Goal: Task Accomplishment & Management: Manage account settings

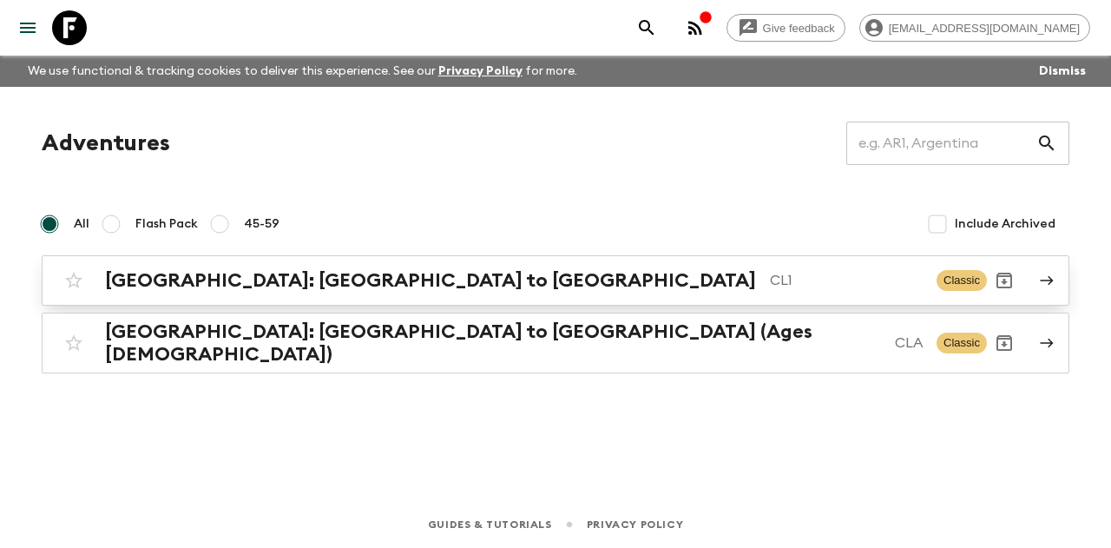
click at [299, 279] on h2 "[GEOGRAPHIC_DATA]: [GEOGRAPHIC_DATA] to [GEOGRAPHIC_DATA]" at bounding box center [430, 280] width 651 height 23
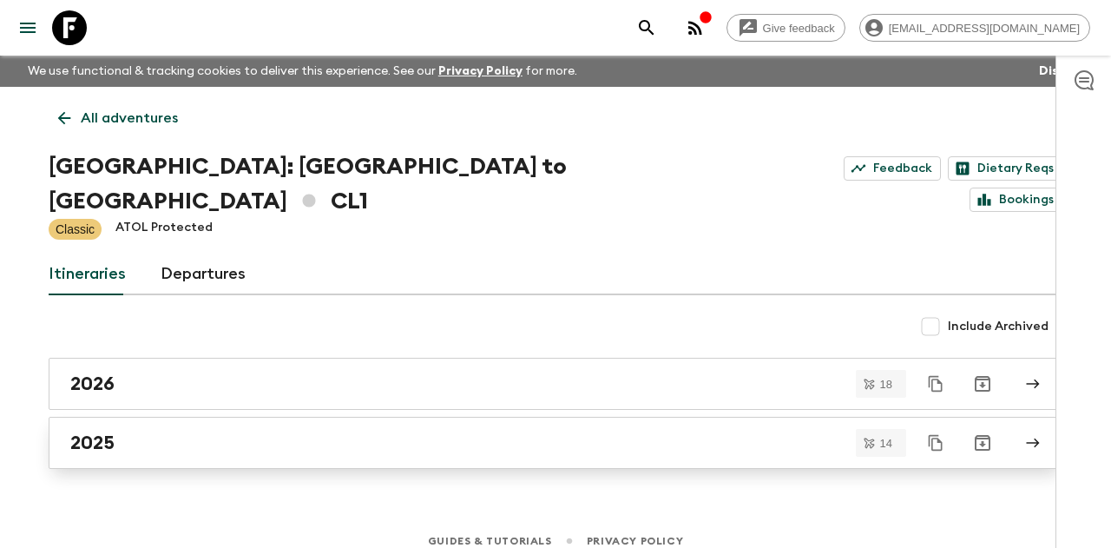
click at [162, 431] on div "2025" at bounding box center [538, 442] width 937 height 23
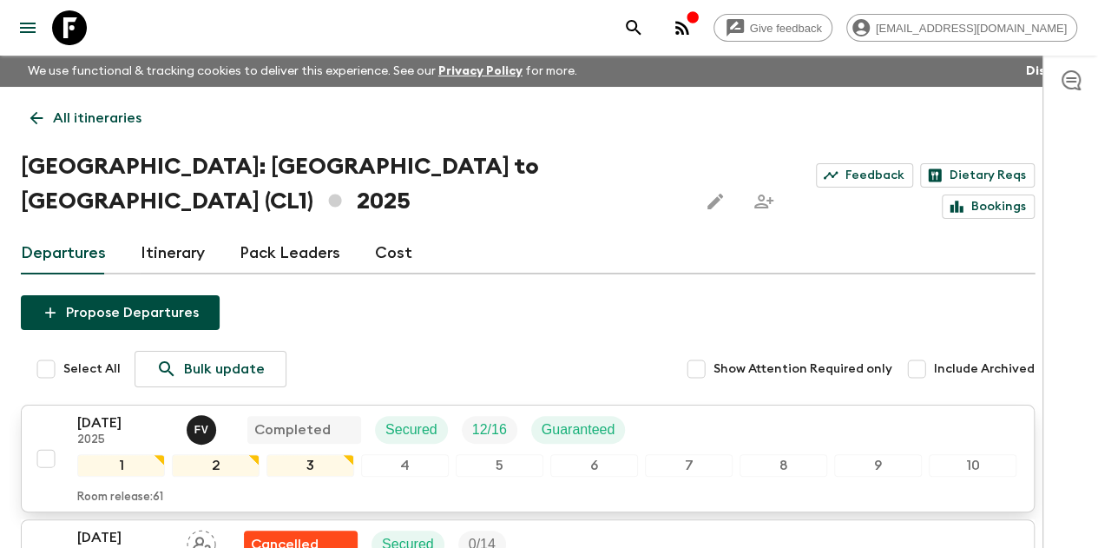
scroll to position [87, 0]
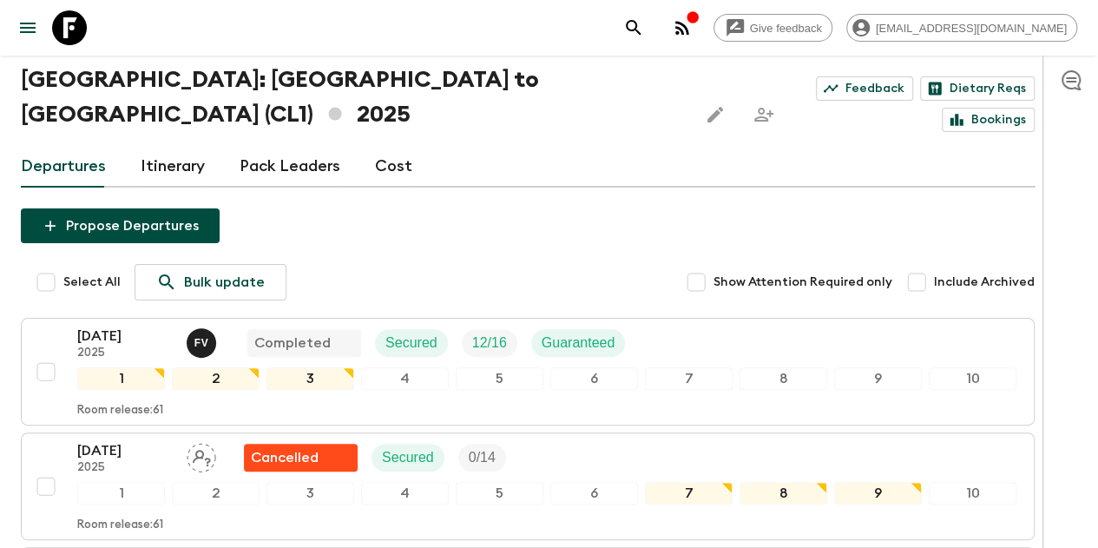
drag, startPoint x: 944, startPoint y: 251, endPoint x: 922, endPoint y: 260, distance: 23.7
click at [934, 265] on input "Include Archived" at bounding box center [916, 282] width 35 height 35
checkbox input "true"
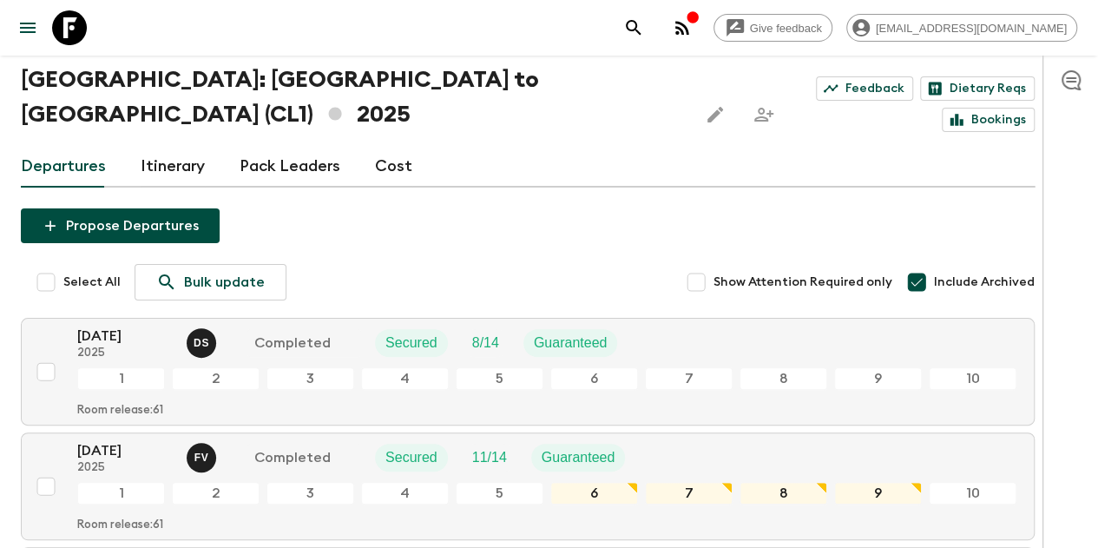
scroll to position [260, 0]
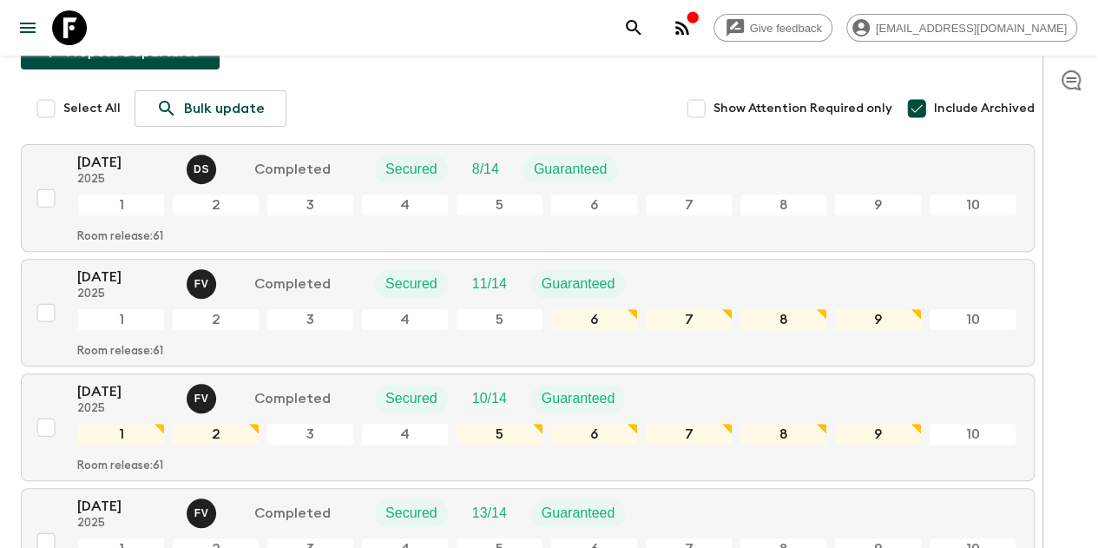
click at [385, 152] on div "04 Jan 2025 2025 D S Completed Secured 8 / 14 Guaranteed" at bounding box center [354, 169] width 554 height 35
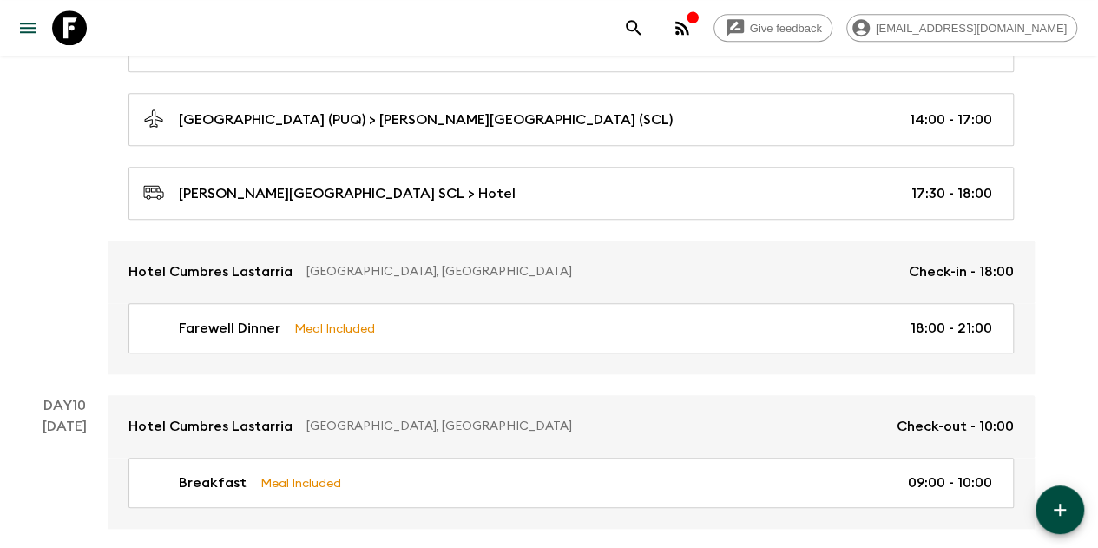
scroll to position [3962, 0]
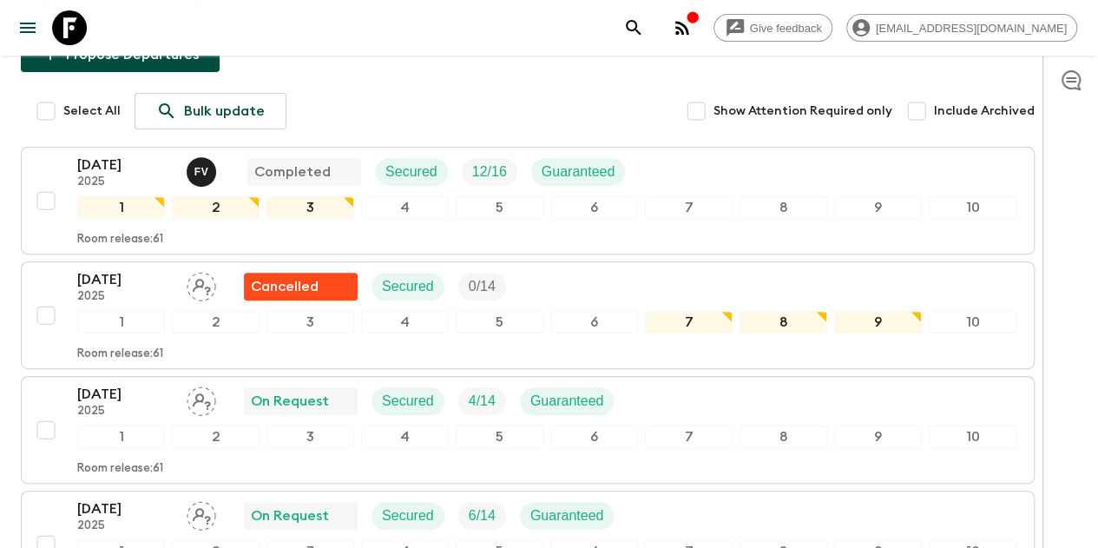
scroll to position [171, 0]
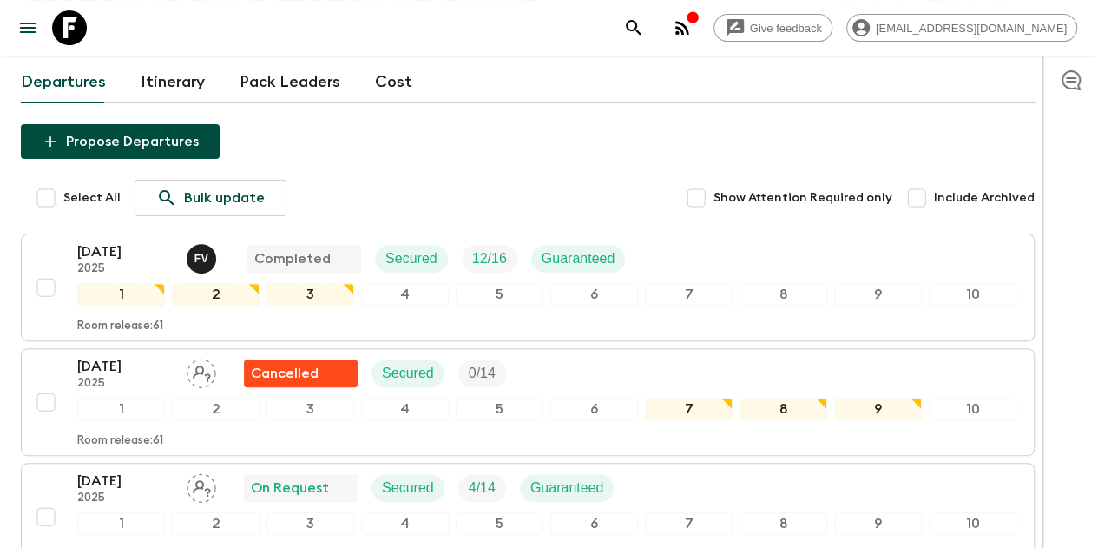
drag, startPoint x: 946, startPoint y: 162, endPoint x: 911, endPoint y: 174, distance: 36.8
click at [934, 181] on input "Include Archived" at bounding box center [916, 198] width 35 height 35
checkbox input "true"
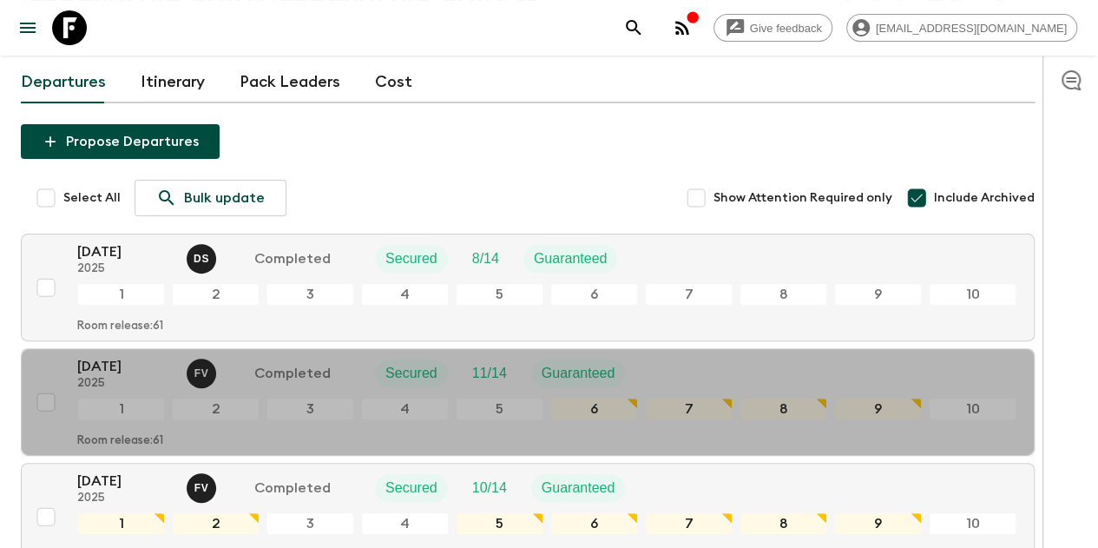
click at [151, 377] on p "2025" at bounding box center [124, 384] width 95 height 14
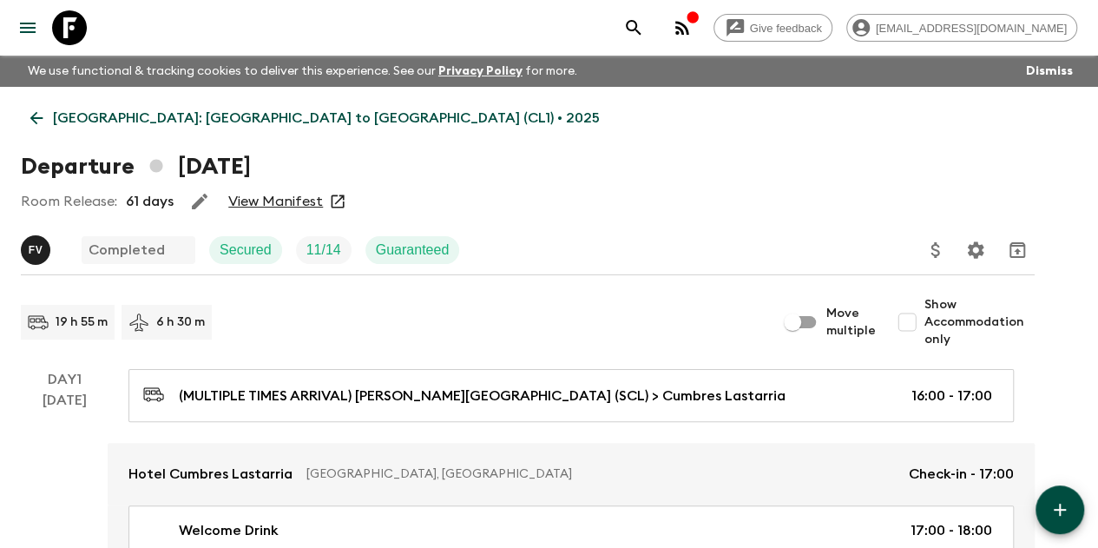
click at [46, 117] on icon at bounding box center [36, 117] width 19 height 19
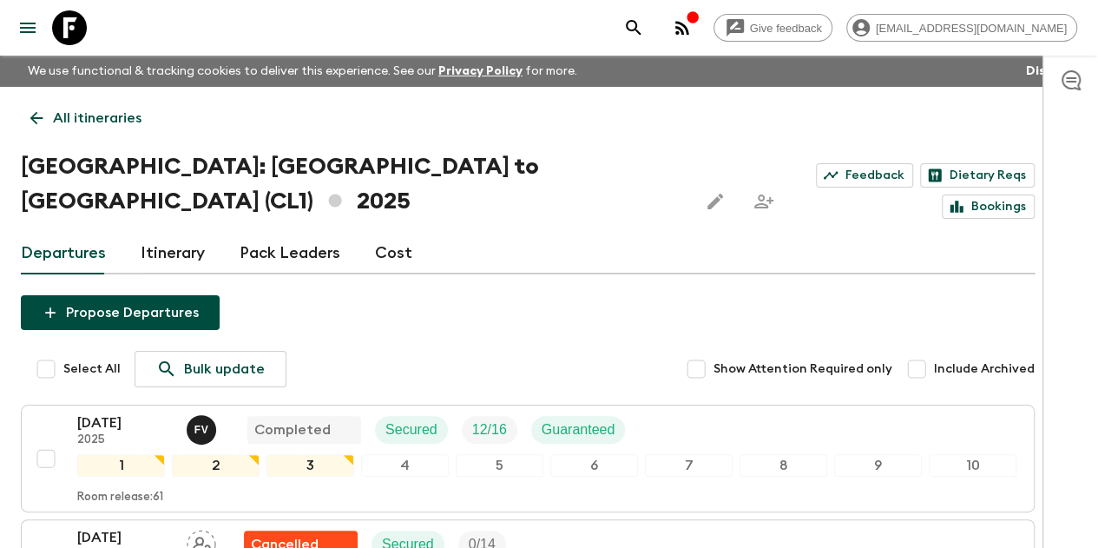
click at [934, 352] on input "Include Archived" at bounding box center [916, 369] width 35 height 35
checkbox input "true"
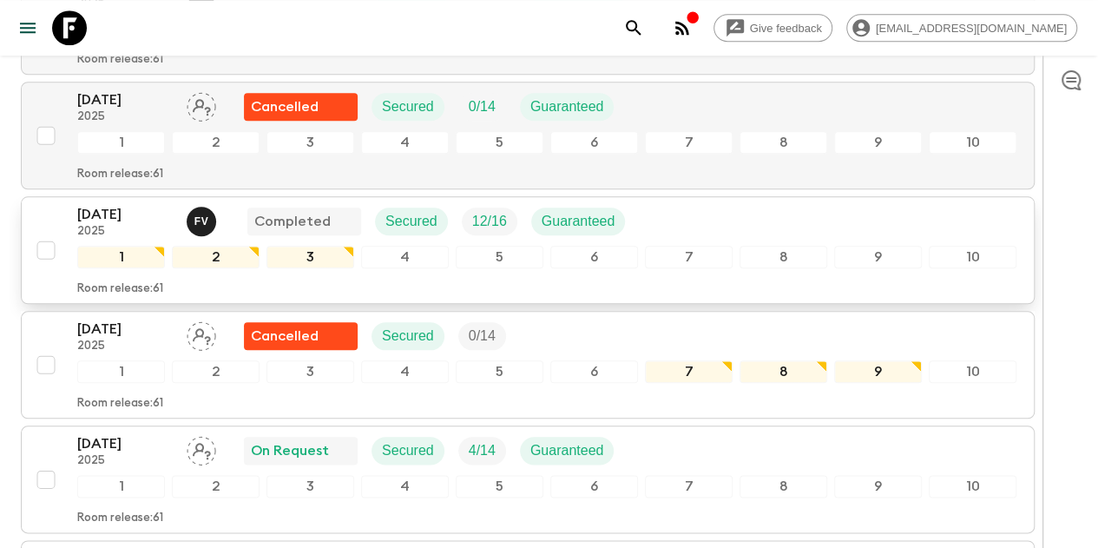
scroll to position [868, 0]
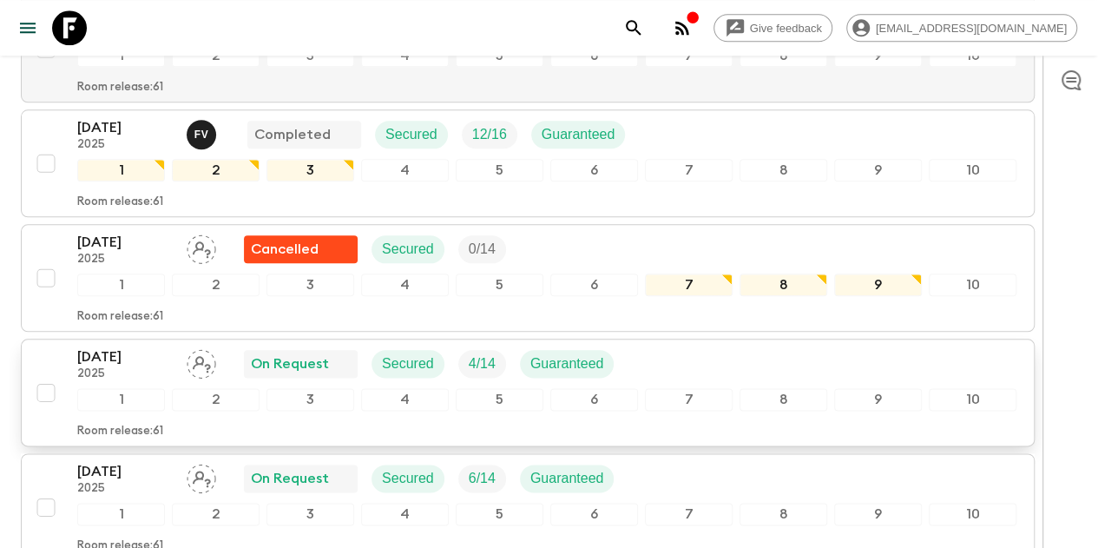
click at [149, 367] on p "2025" at bounding box center [124, 374] width 95 height 14
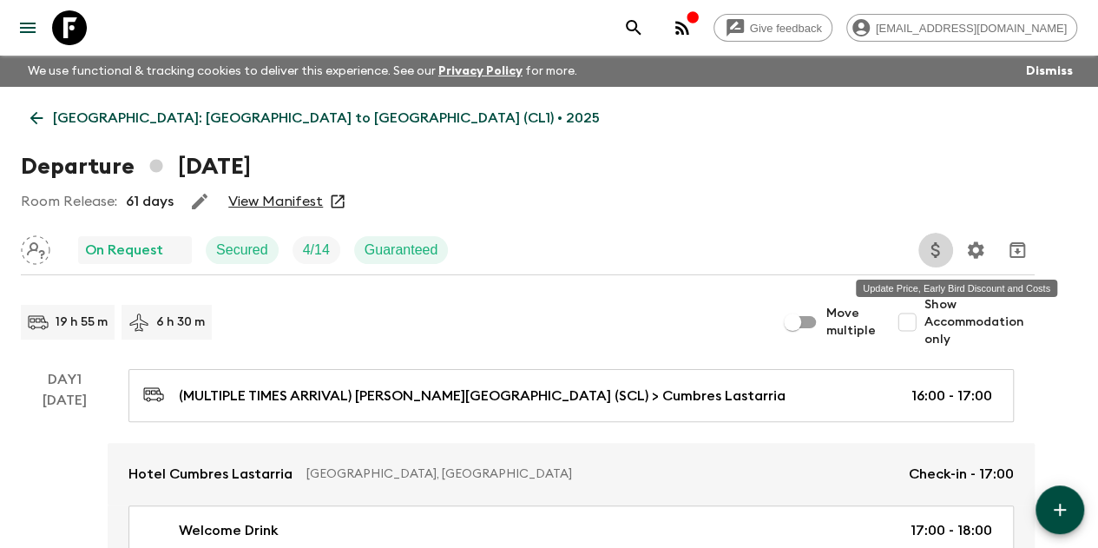
click at [946, 247] on icon "Update Price, Early Bird Discount and Costs" at bounding box center [935, 250] width 21 height 21
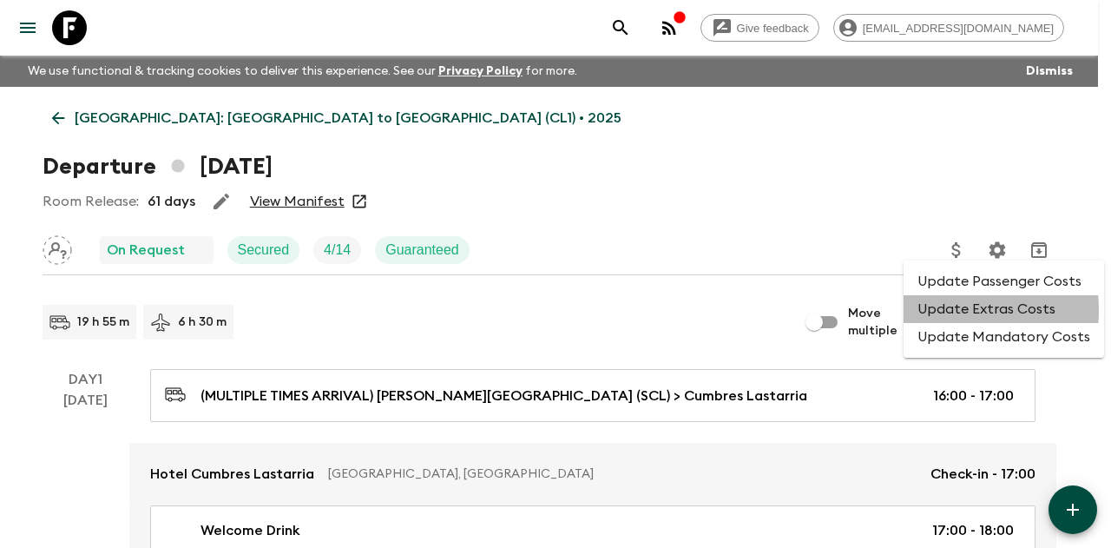
click at [945, 310] on li "Update Extras Costs" at bounding box center [1004, 309] width 201 height 28
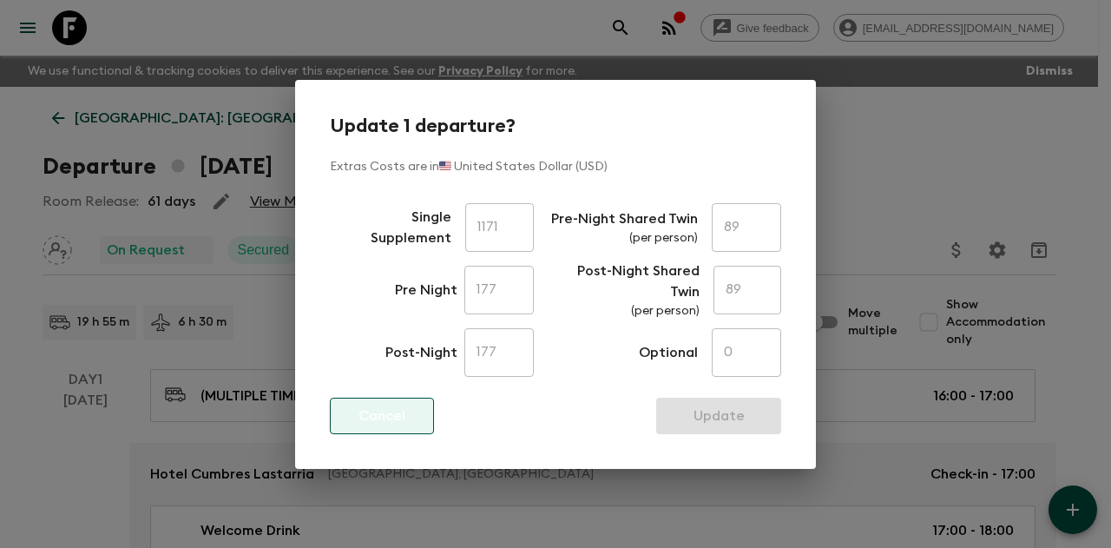
click at [431, 409] on button "Cancel" at bounding box center [382, 416] width 104 height 36
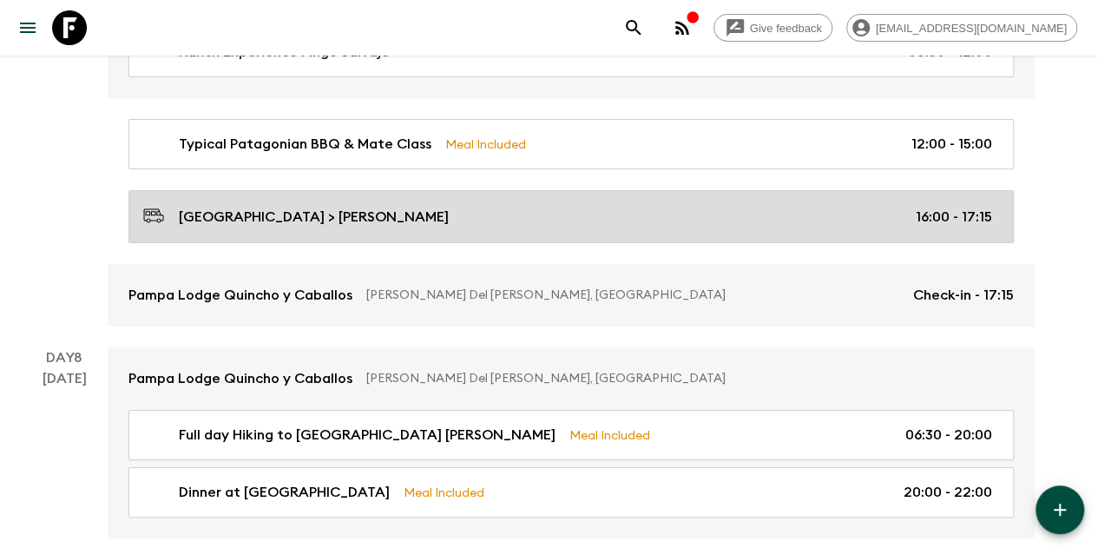
scroll to position [3385, 0]
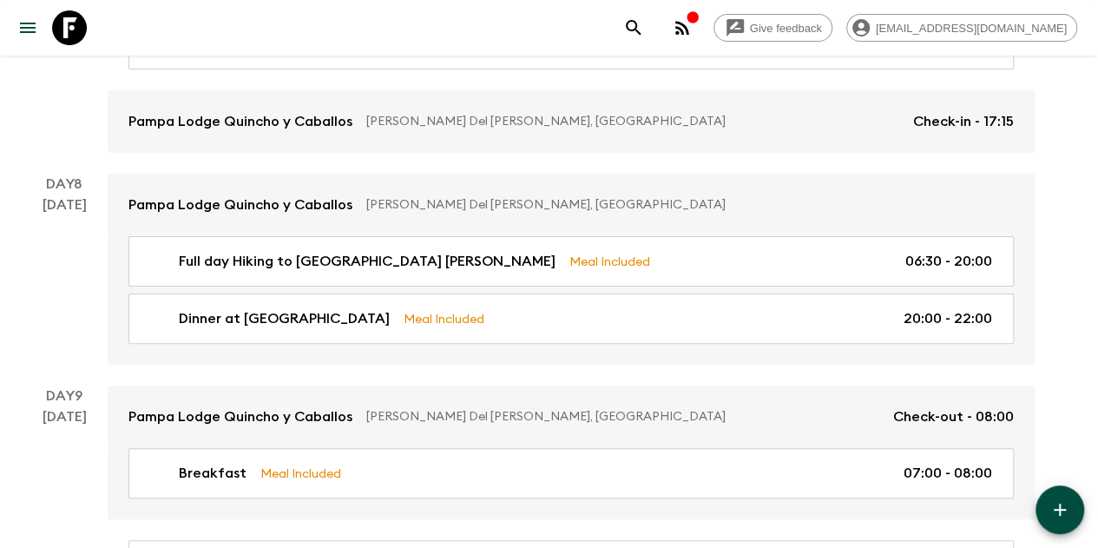
click at [80, 247] on div "4 Oct" at bounding box center [65, 279] width 44 height 170
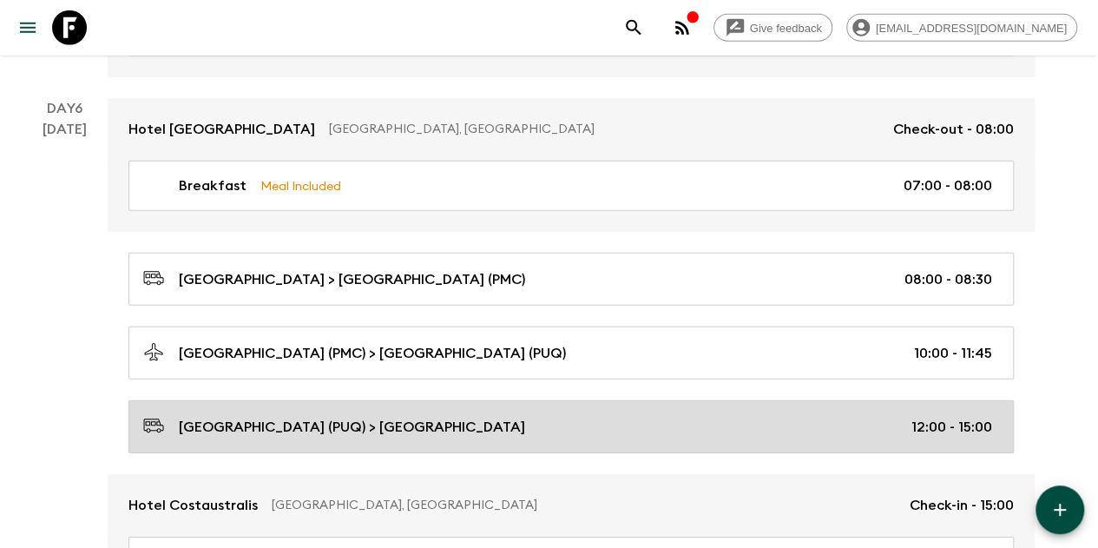
scroll to position [2604, 0]
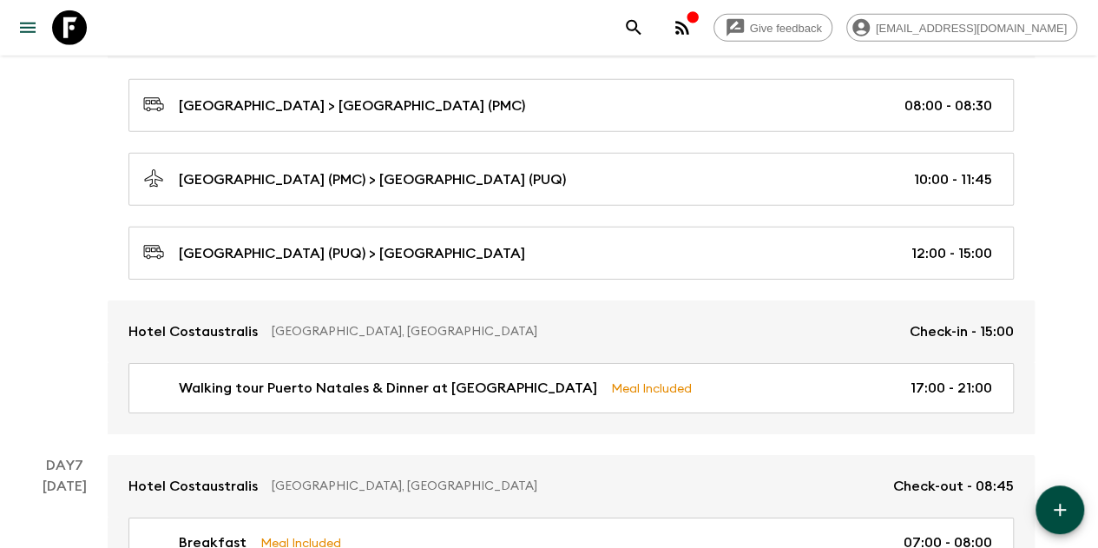
click at [108, 244] on div "Day 6 2 Oct" at bounding box center [64, 179] width 87 height 510
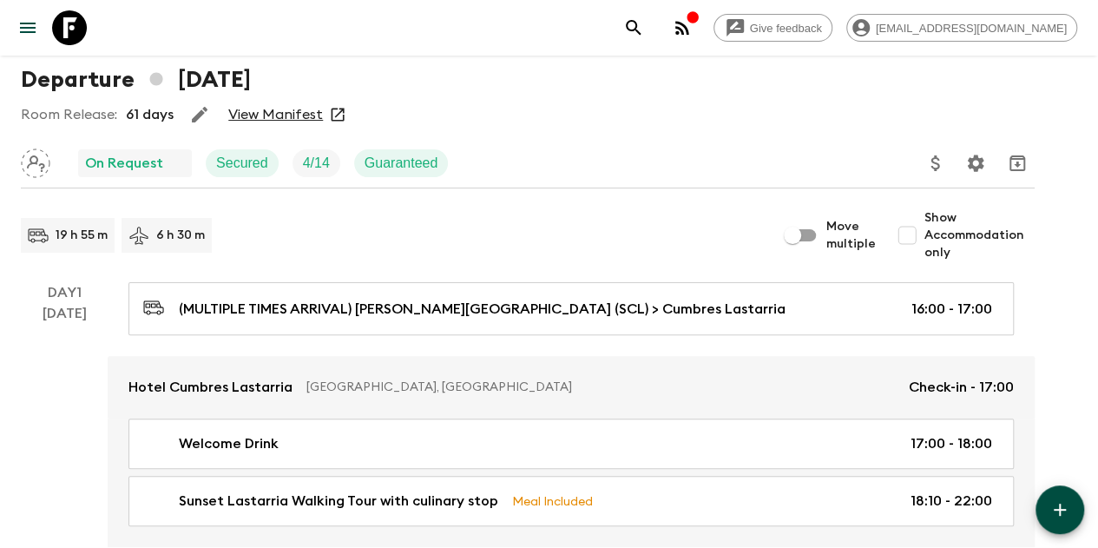
scroll to position [0, 0]
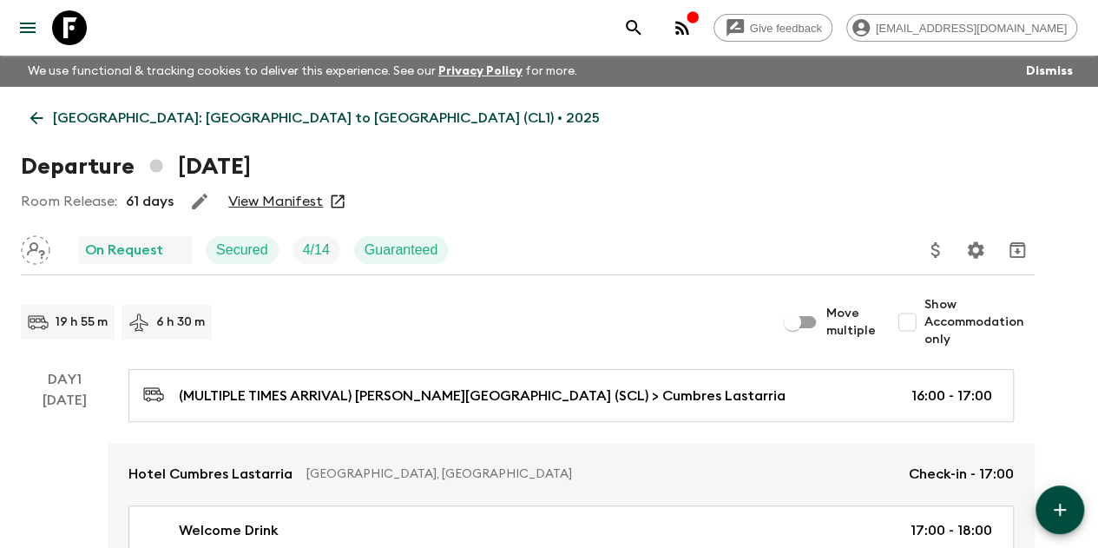
click at [46, 122] on icon at bounding box center [36, 117] width 19 height 19
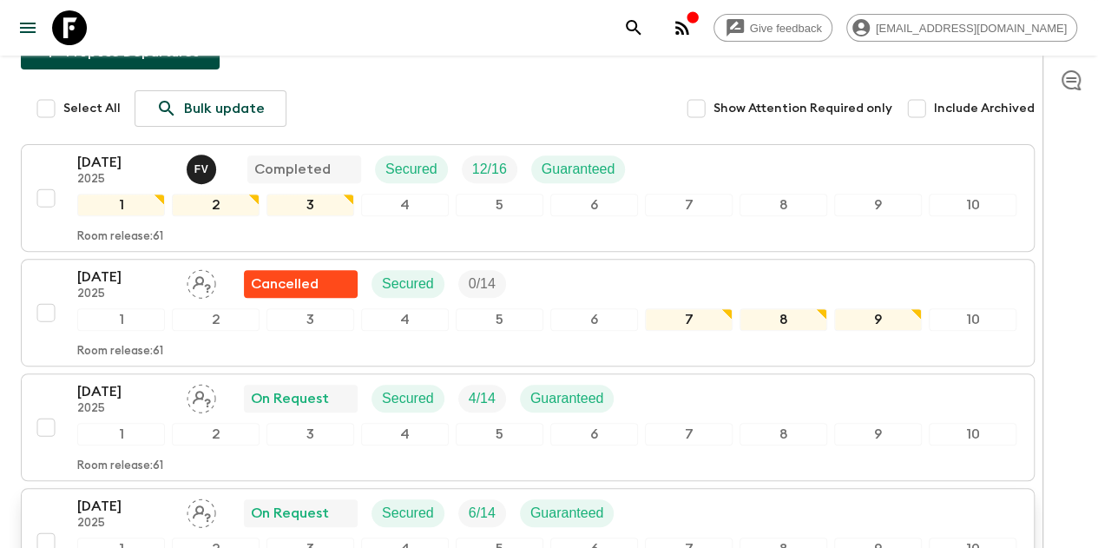
scroll to position [434, 0]
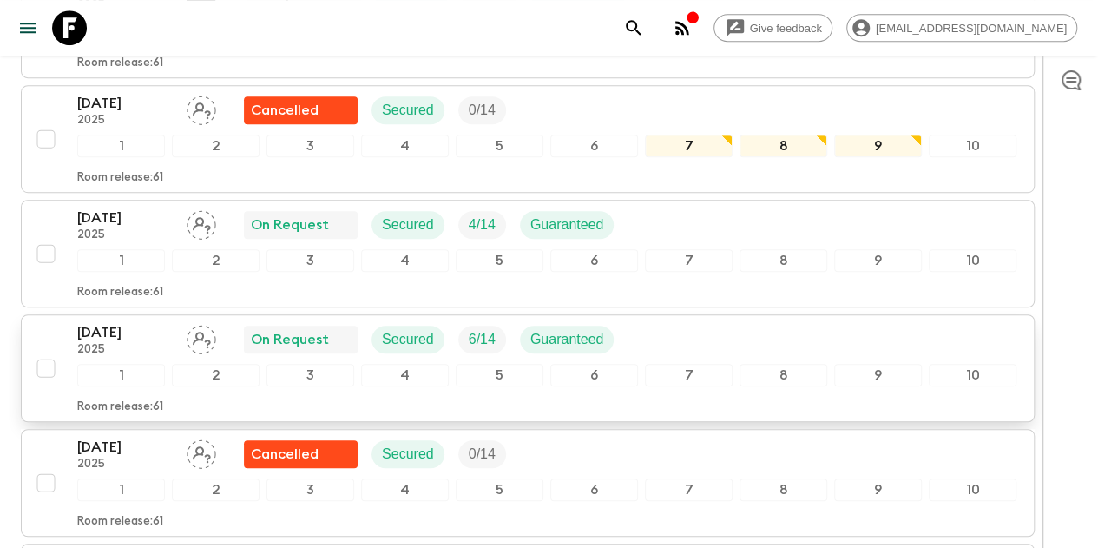
click at [163, 322] on p "11 Oct 2025" at bounding box center [124, 332] width 95 height 21
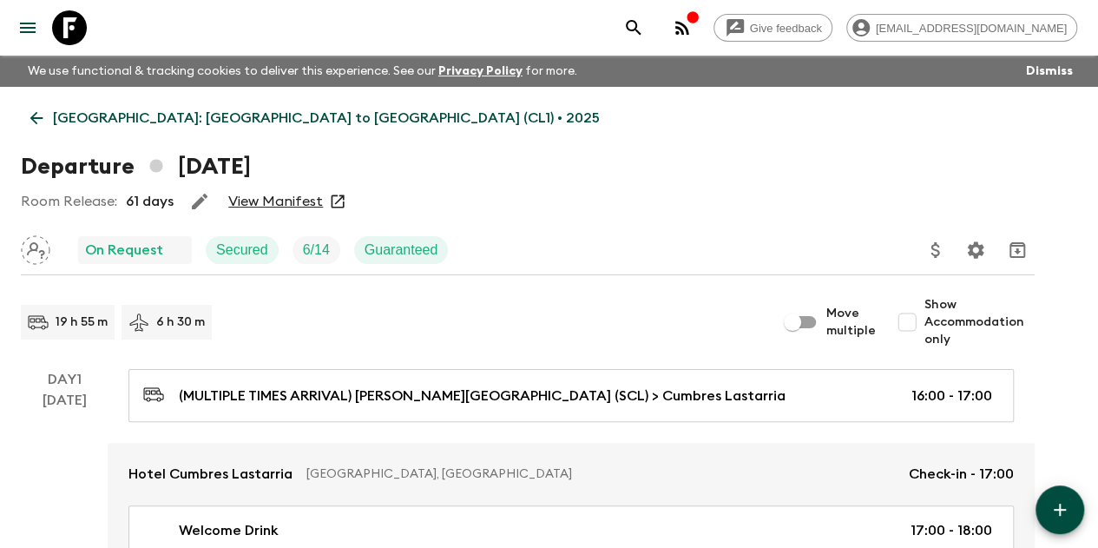
click at [318, 202] on link "View Manifest" at bounding box center [275, 201] width 95 height 17
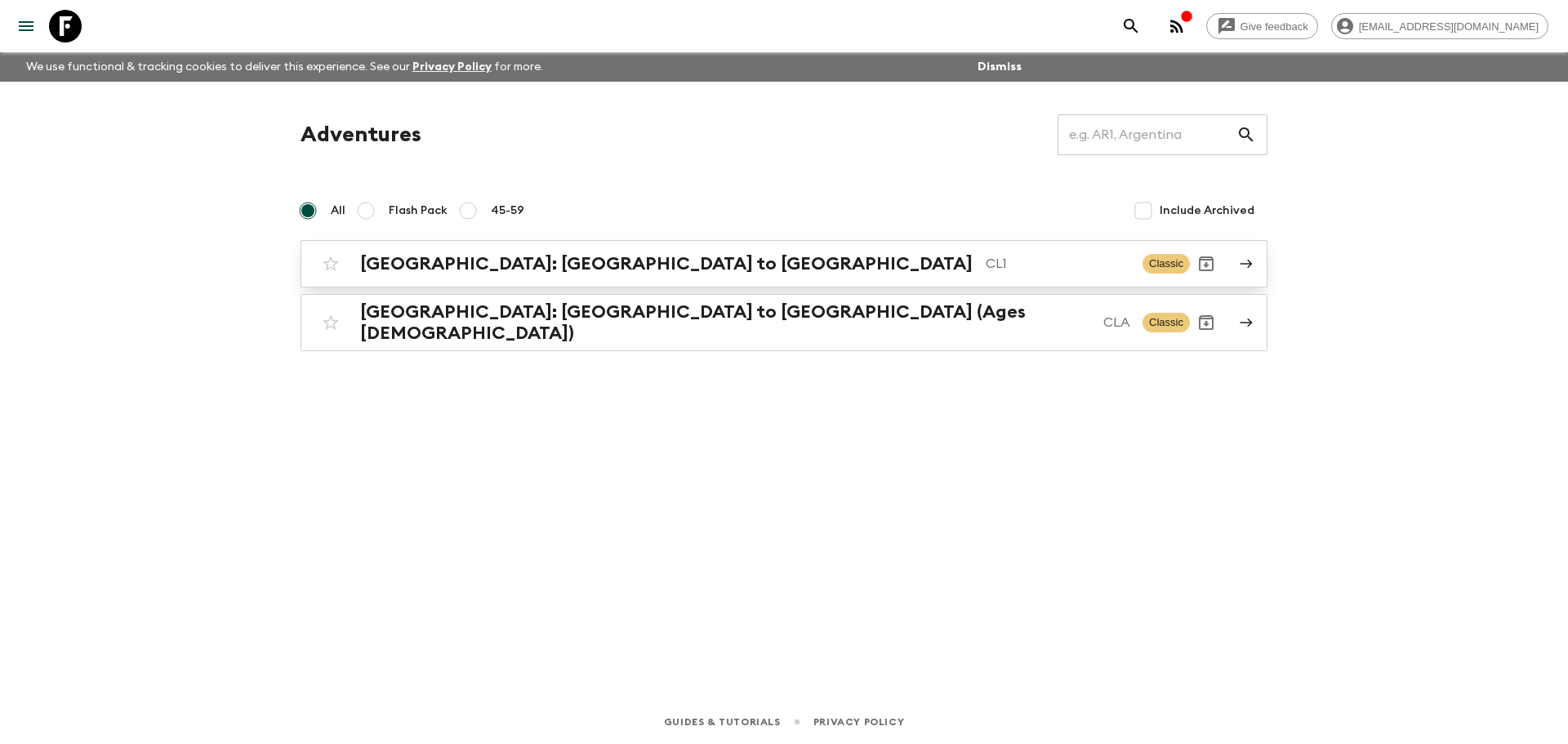
click at [500, 259] on h2 "[GEOGRAPHIC_DATA]: [GEOGRAPHIC_DATA] to [GEOGRAPHIC_DATA]" at bounding box center [666, 263] width 612 height 22
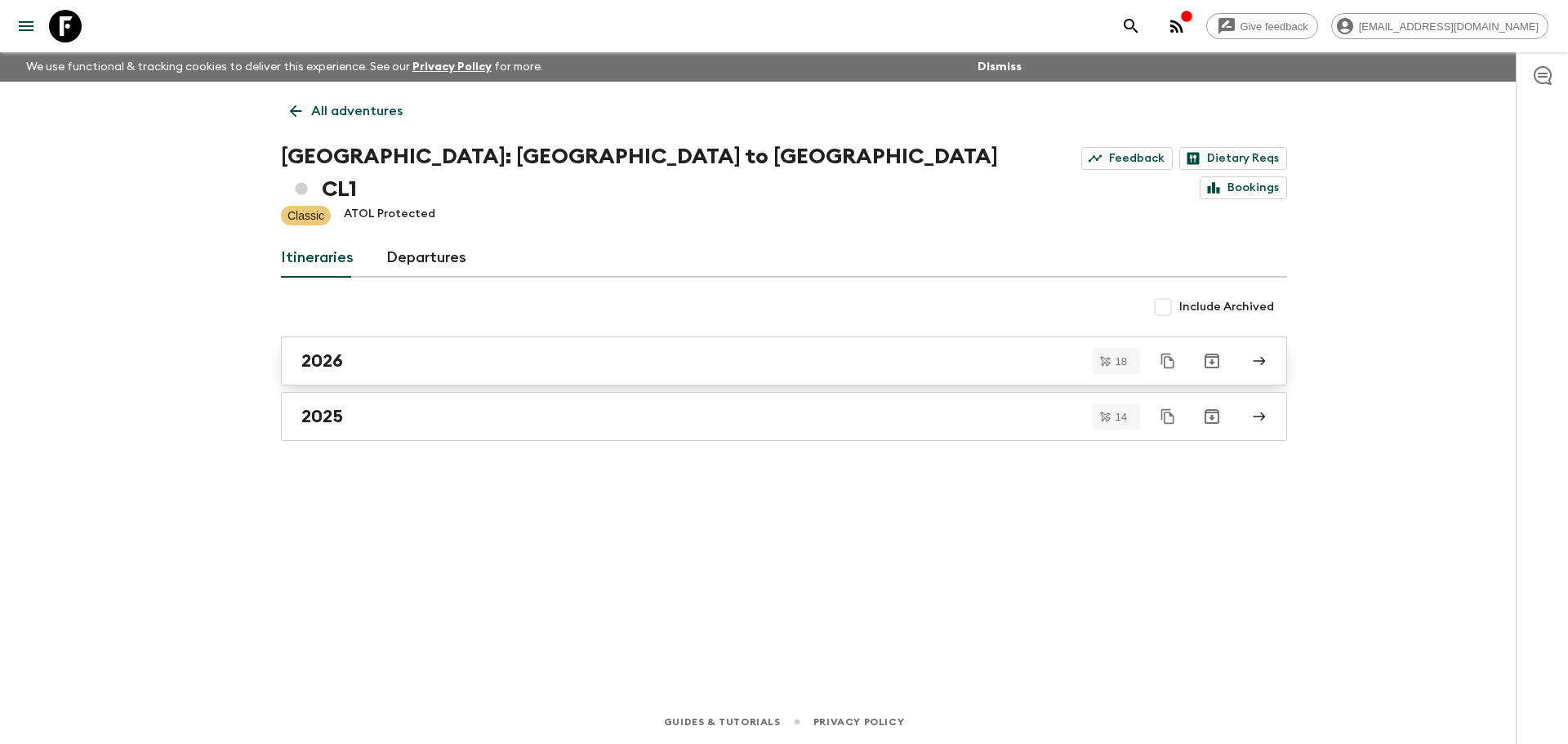
click at [356, 337] on link "2026" at bounding box center [784, 361] width 1006 height 49
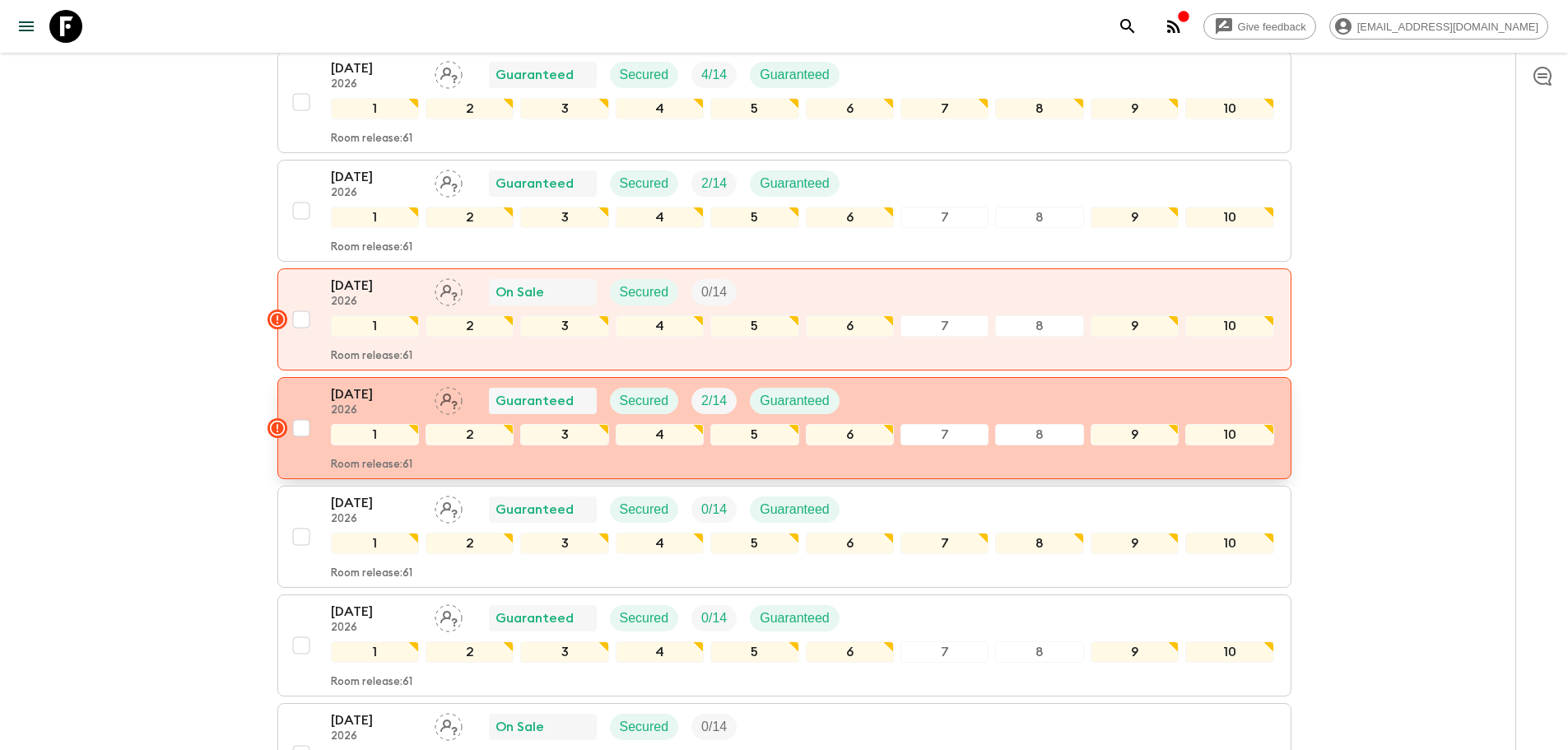
scroll to position [741, 0]
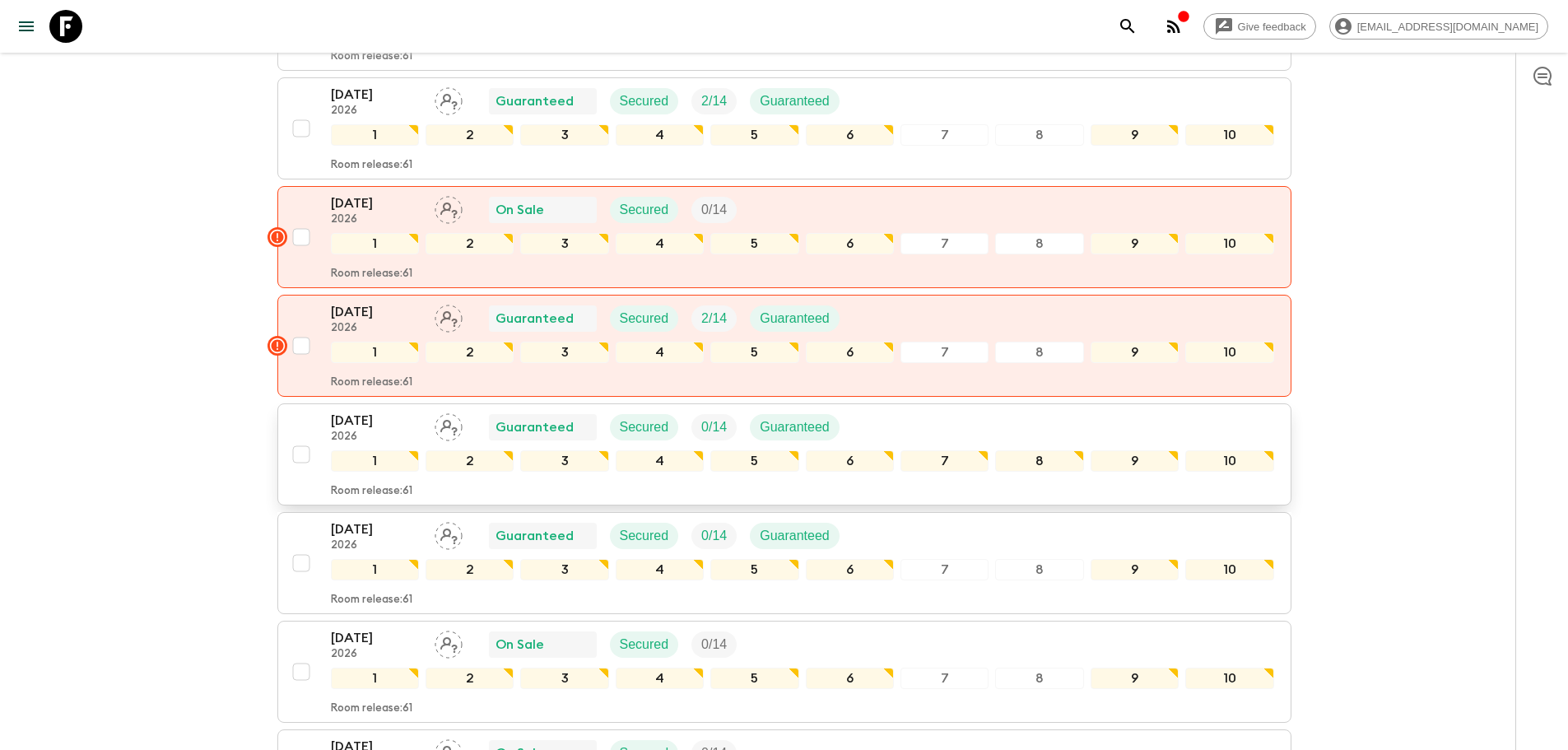
click at [386, 411] on p "[DATE]" at bounding box center [375, 420] width 90 height 20
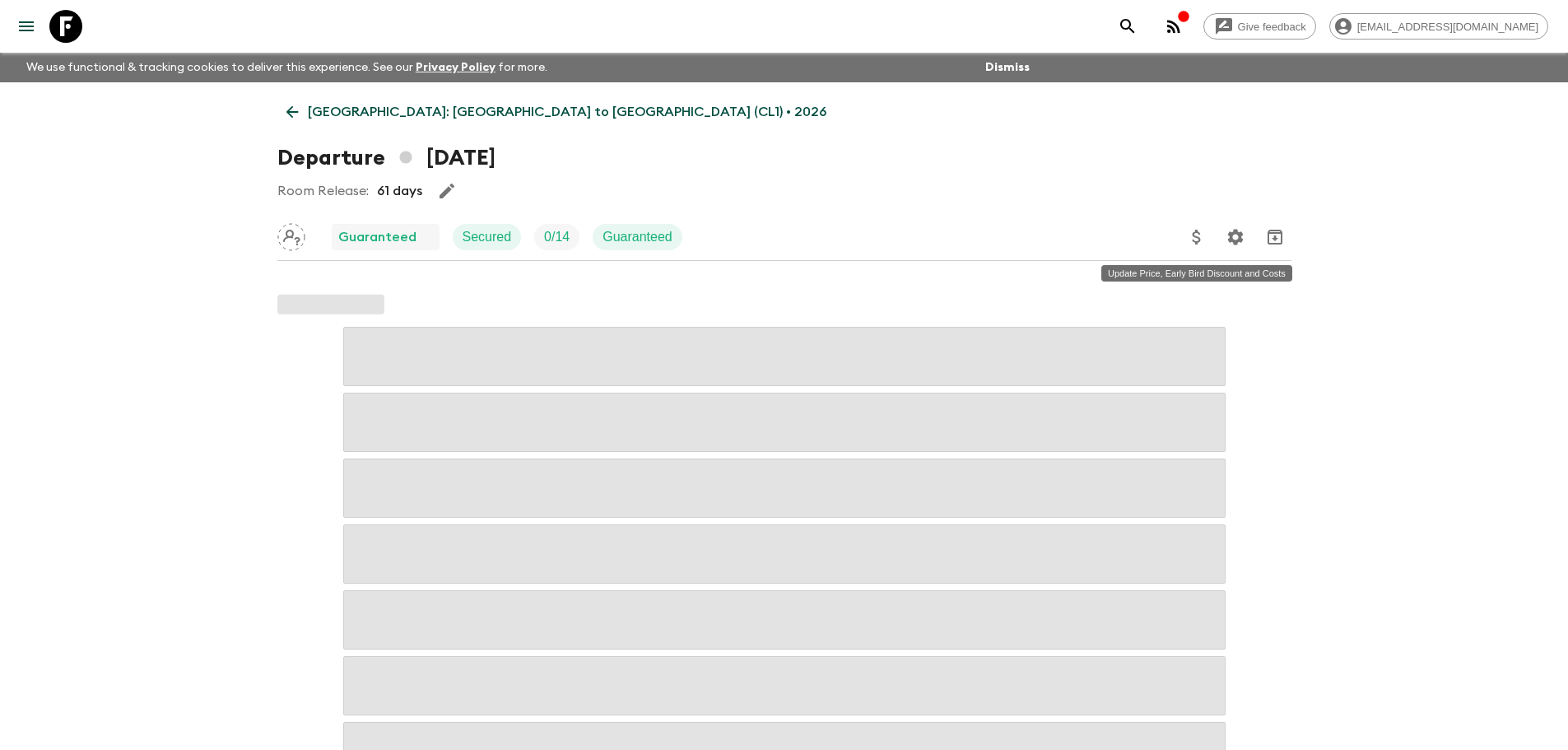
click at [1194, 239] on icon "Update Price, Early Bird Discount and Costs" at bounding box center [1196, 237] width 20 height 20
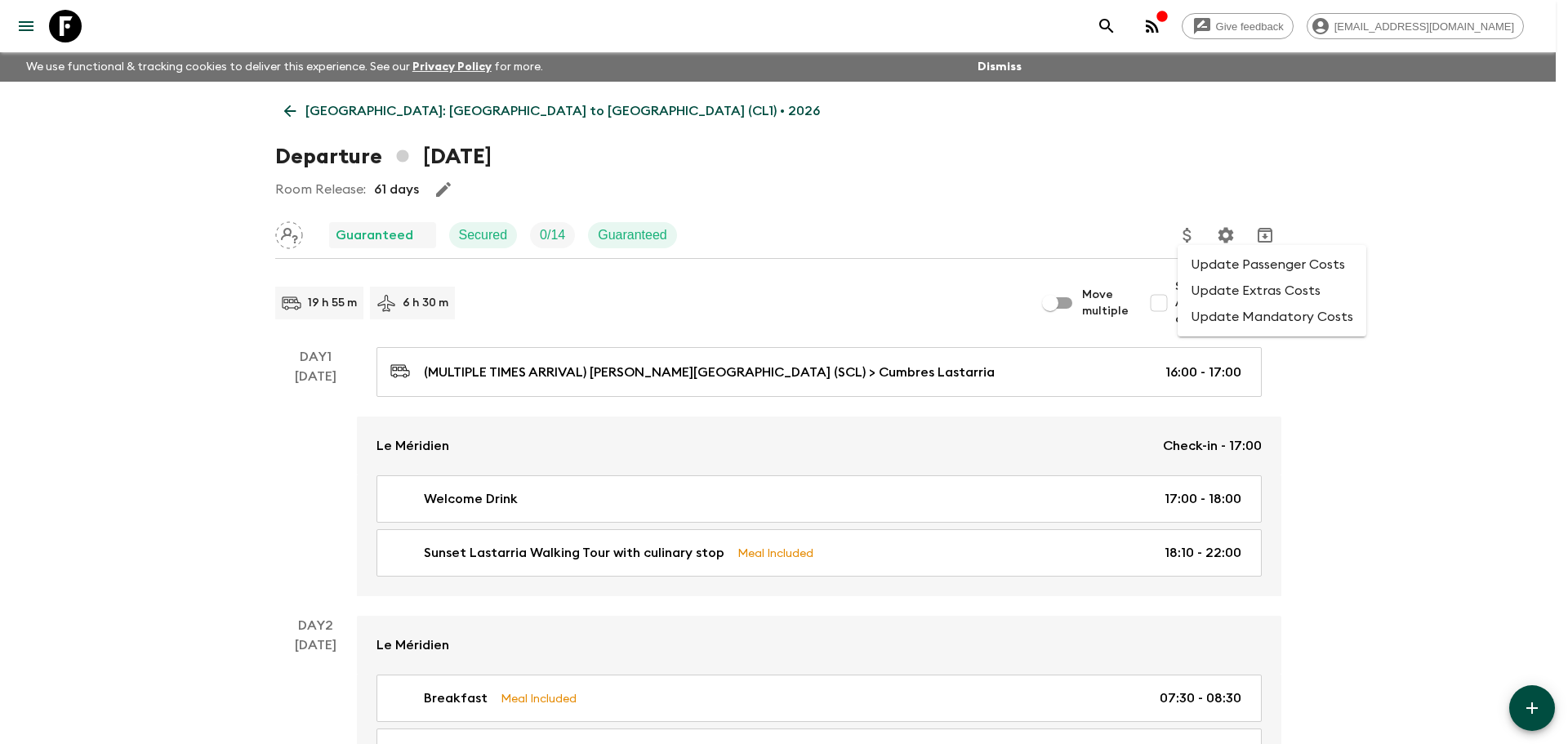
click at [1251, 282] on li "Update Extras Costs" at bounding box center [1272, 291] width 189 height 26
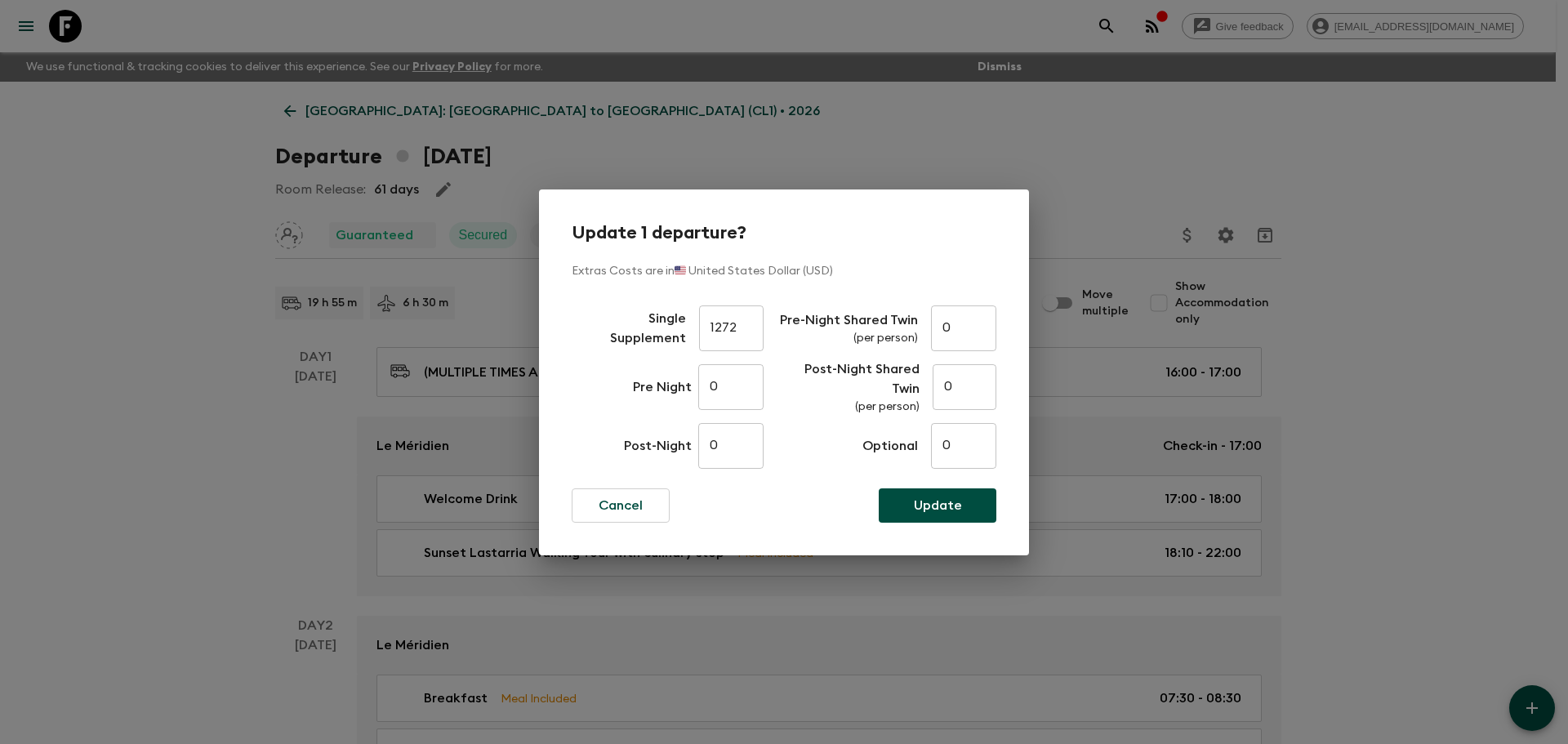
click at [224, 472] on div "Update 1 departure? Extras Costs are in 🇺🇸 United States Dollar (USD) Single Su…" at bounding box center [784, 372] width 1568 height 744
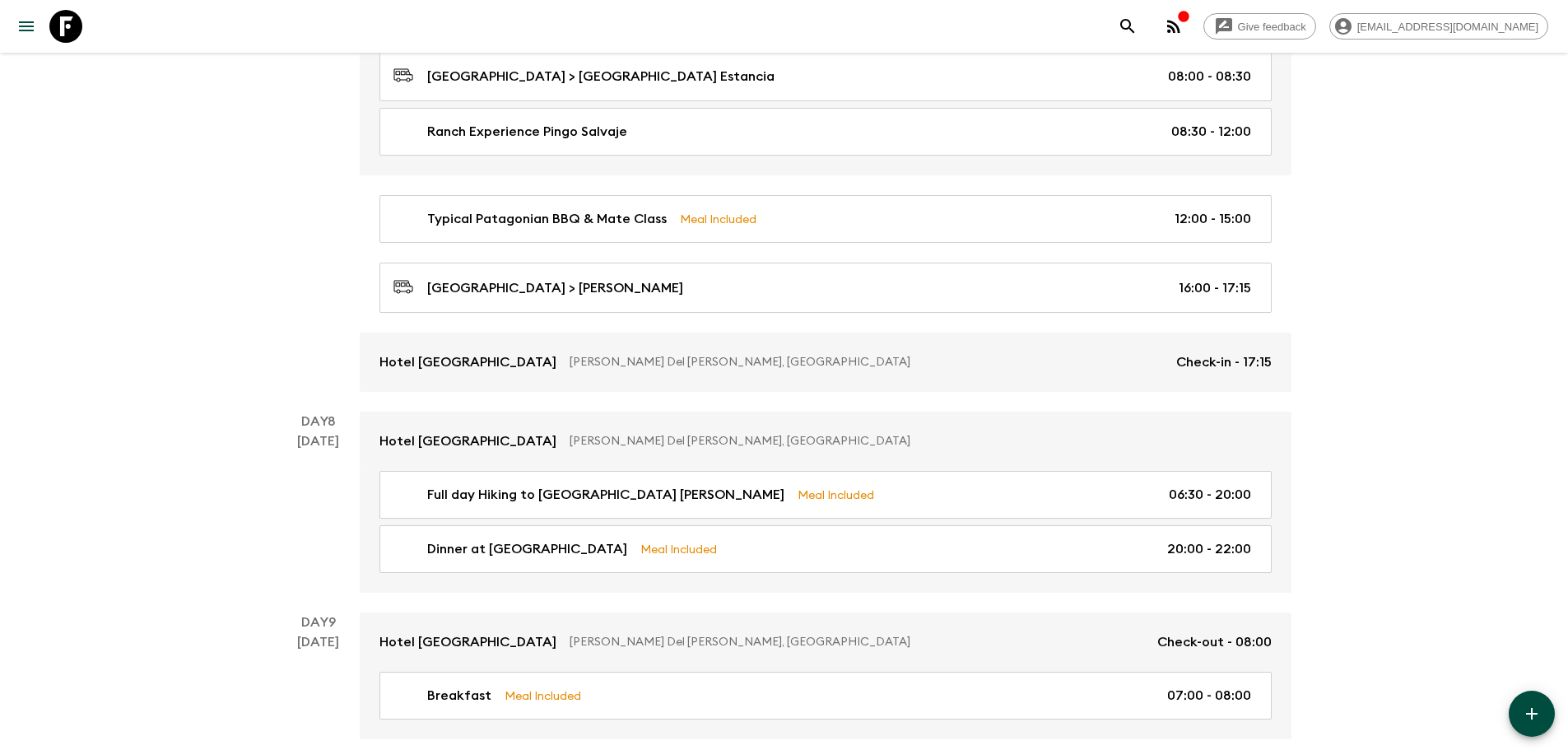
scroll to position [3046, 0]
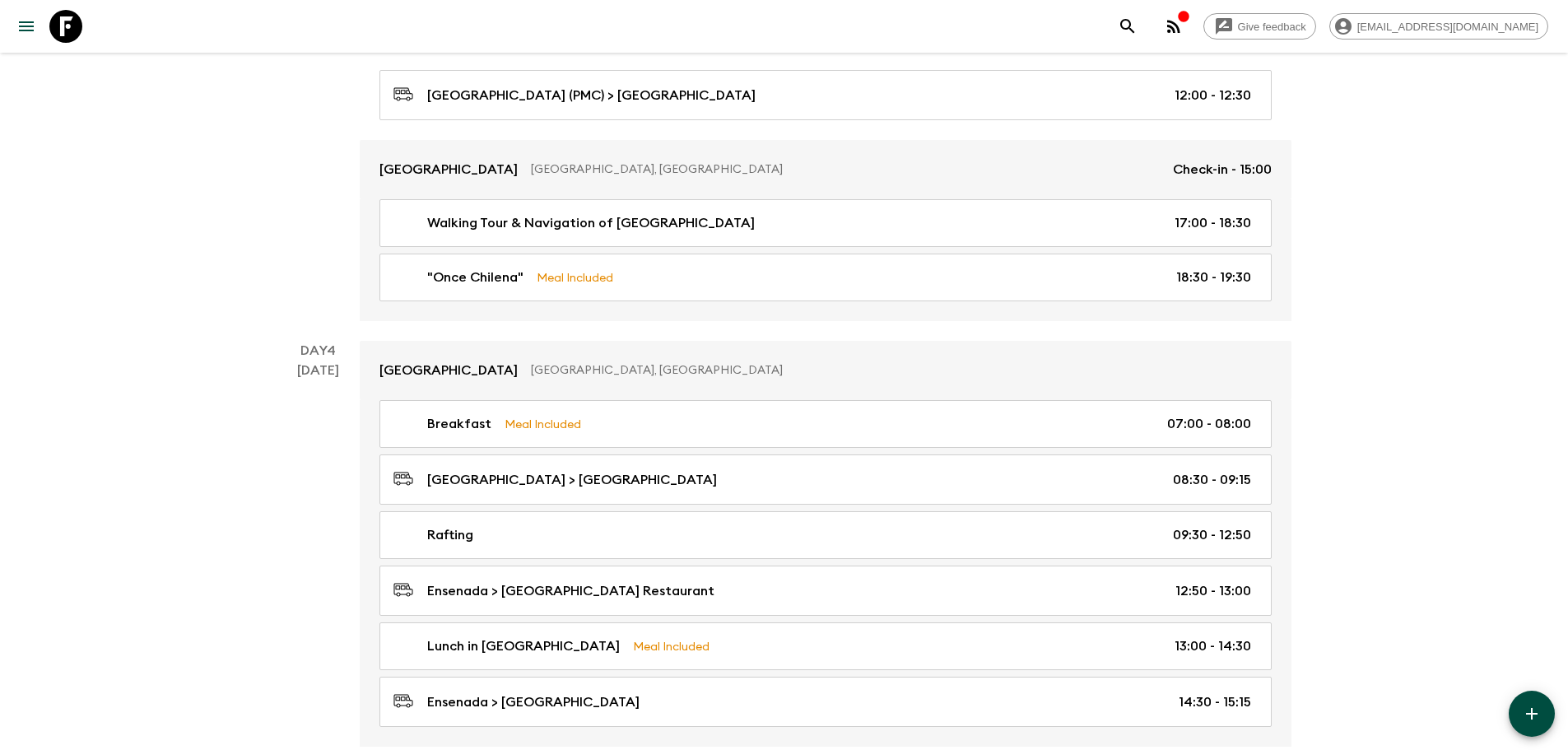
scroll to position [1481, 0]
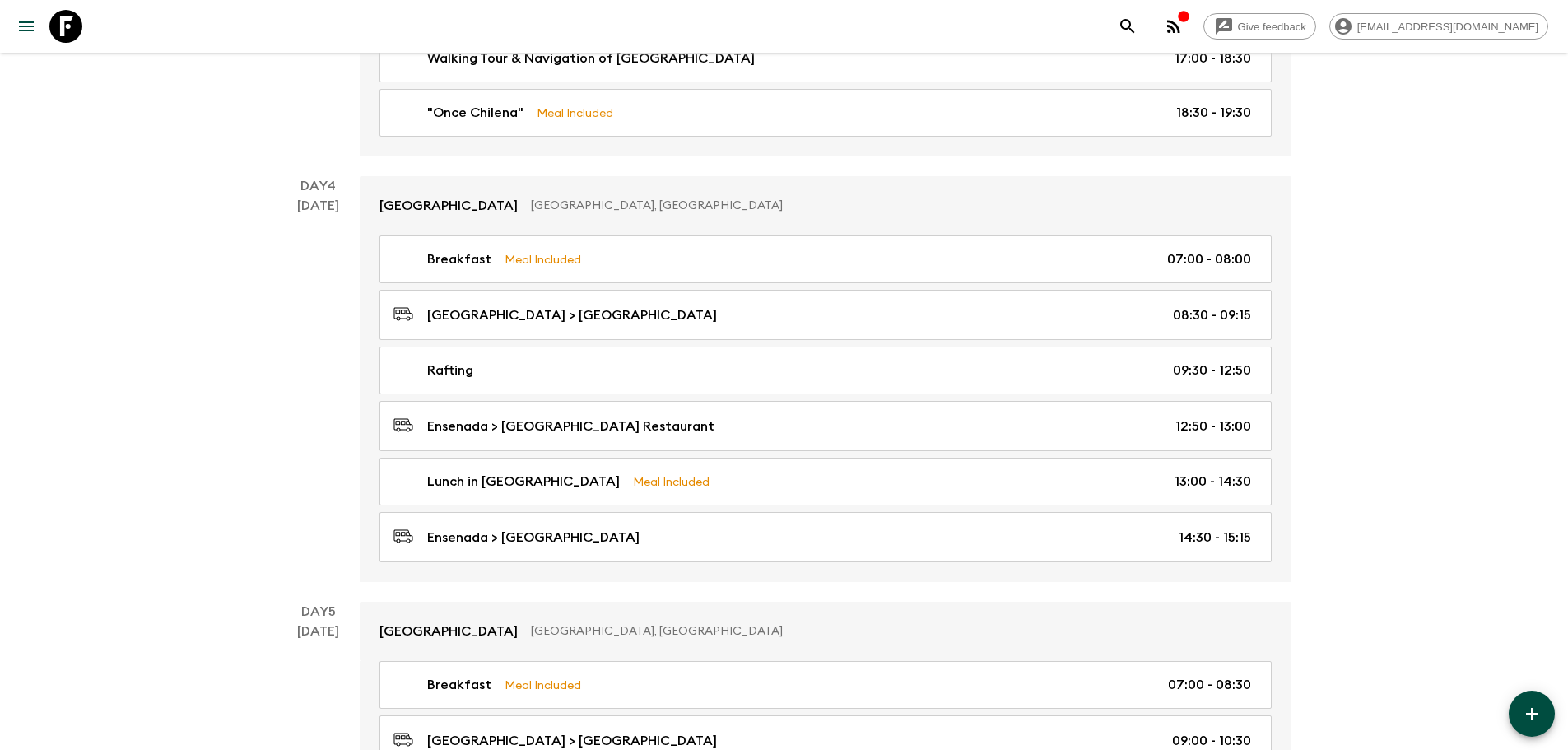
click at [137, 540] on div "Give feedback [EMAIL_ADDRESS][DOMAIN_NAME] We use functional & tracking cookies…" at bounding box center [784, 667] width 1568 height 4295
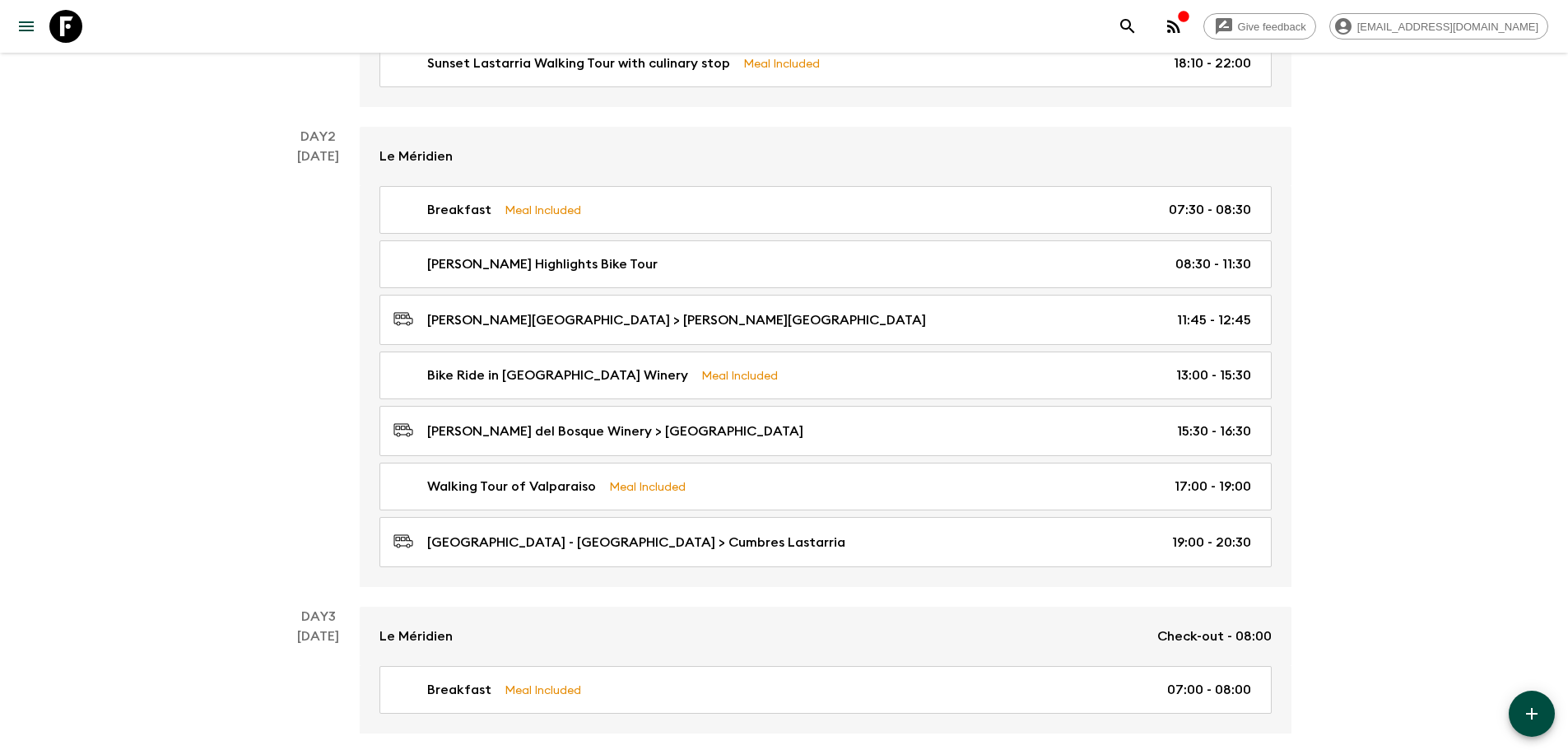
scroll to position [0, 0]
